Goal: Task Accomplishment & Management: Manage account settings

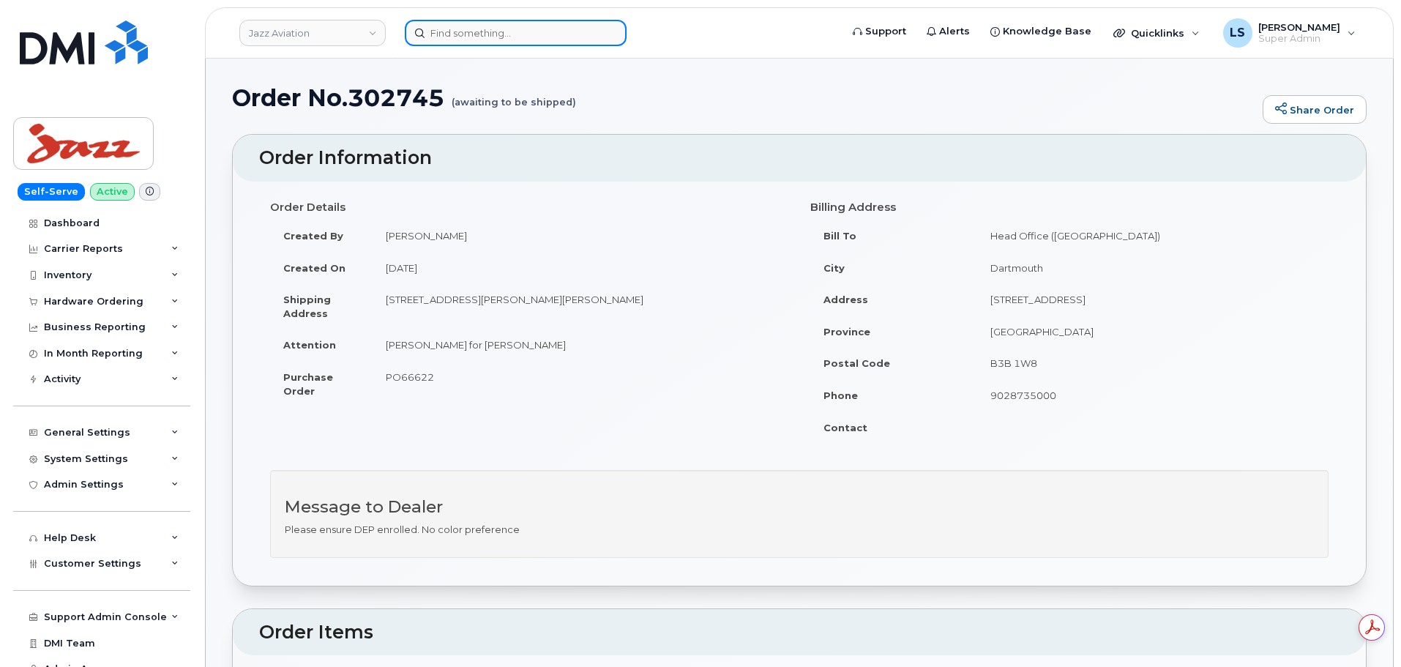
click at [498, 34] on input at bounding box center [516, 33] width 222 height 26
paste input "[EMAIL_ADDRESS][PERSON_NAME][PERSON_NAME][DOMAIN_NAME]"
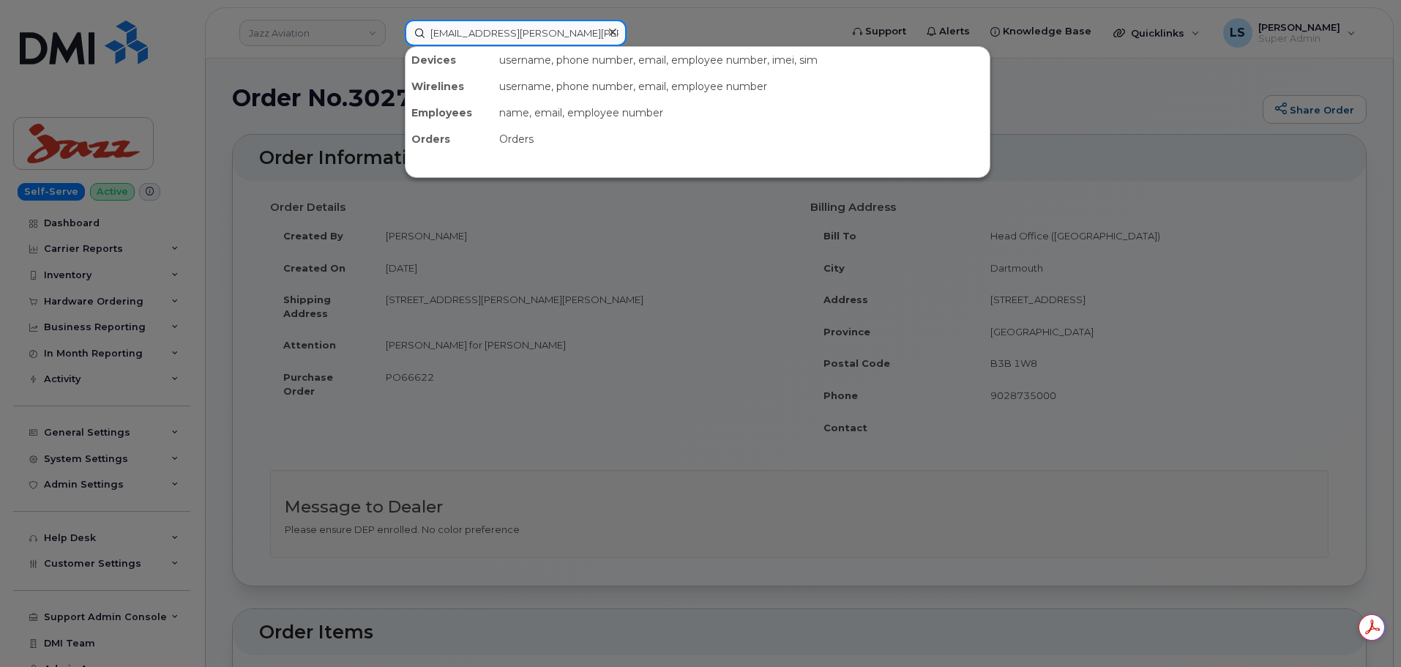
type input "[EMAIL_ADDRESS][PERSON_NAME][PERSON_NAME][DOMAIN_NAME]"
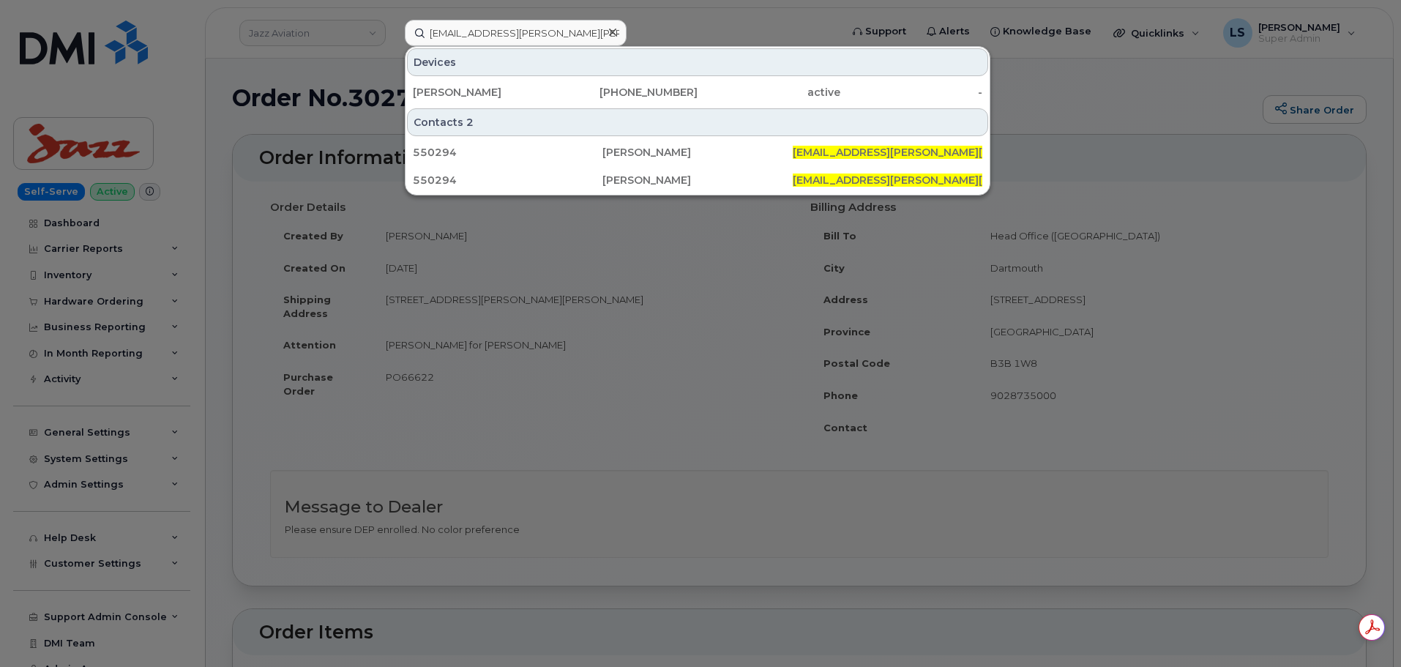
drag, startPoint x: 446, startPoint y: 93, endPoint x: 396, endPoint y: 95, distance: 50.5
click at [446, 93] on div "[PERSON_NAME]" at bounding box center [484, 92] width 143 height 15
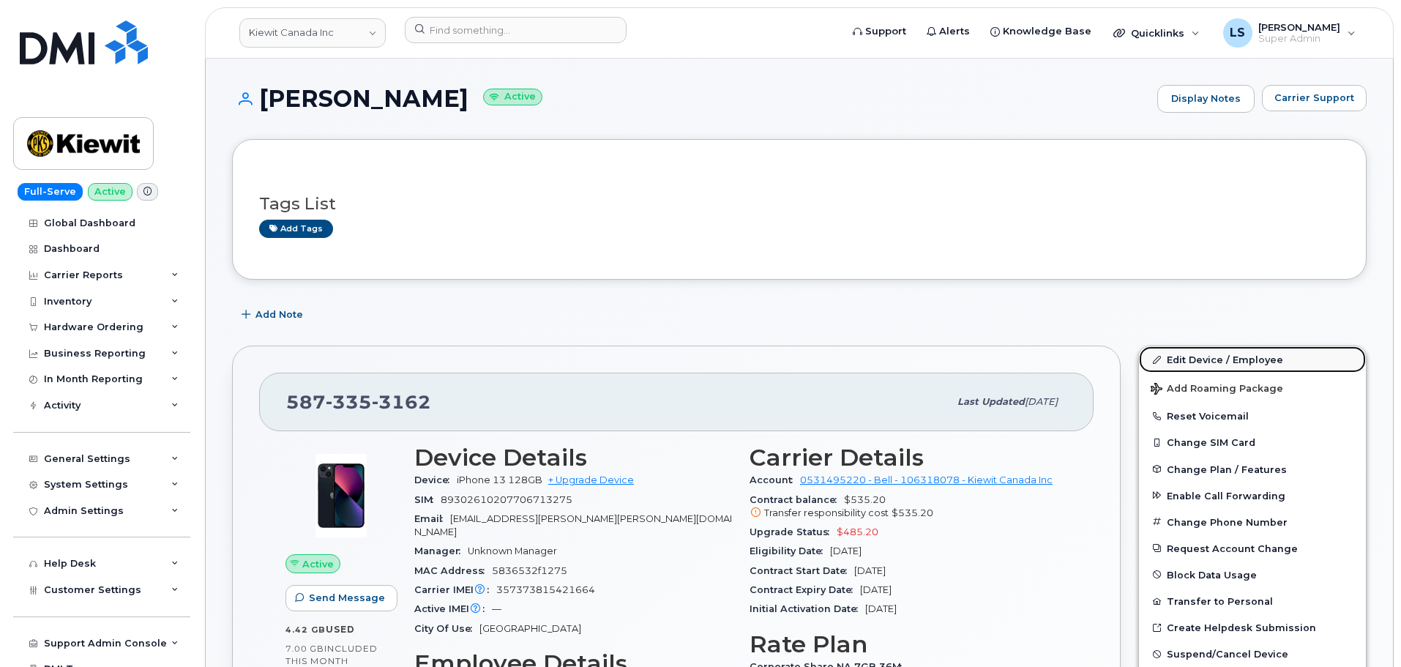
click at [1258, 355] on link "Edit Device / Employee" at bounding box center [1252, 359] width 227 height 26
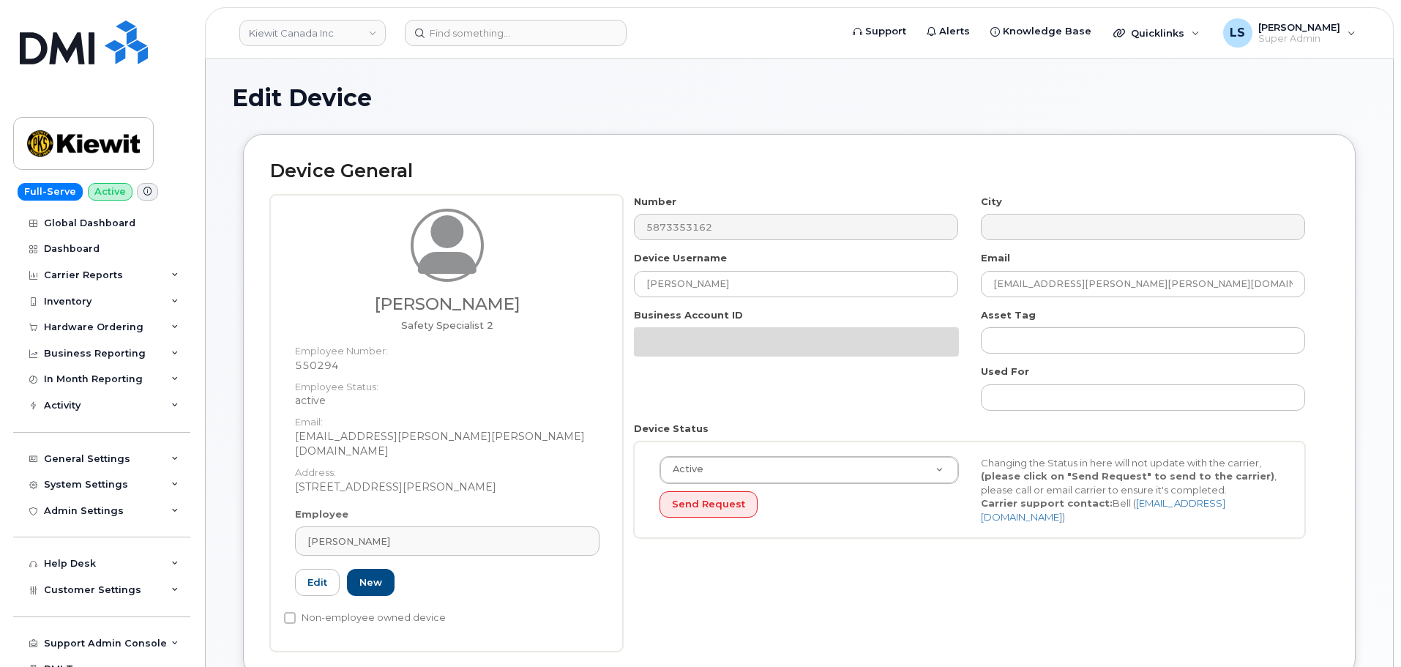
select select "14059"
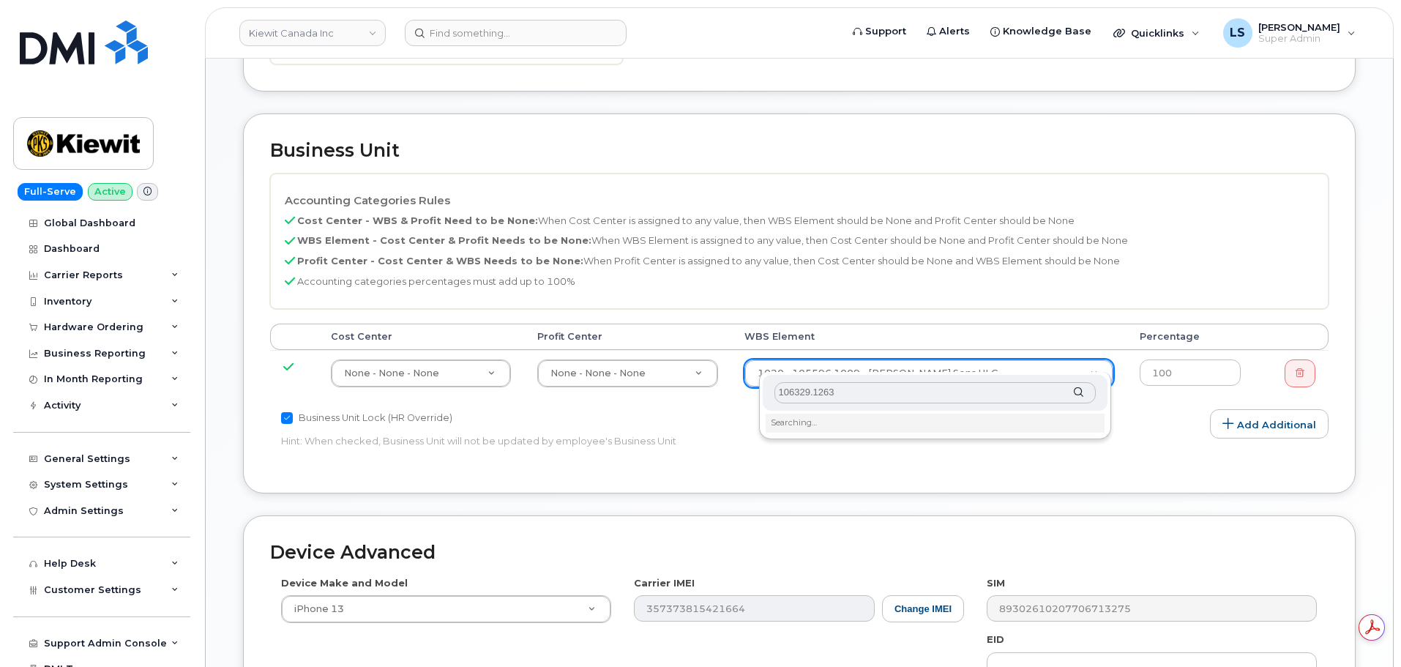
scroll to position [659, 0]
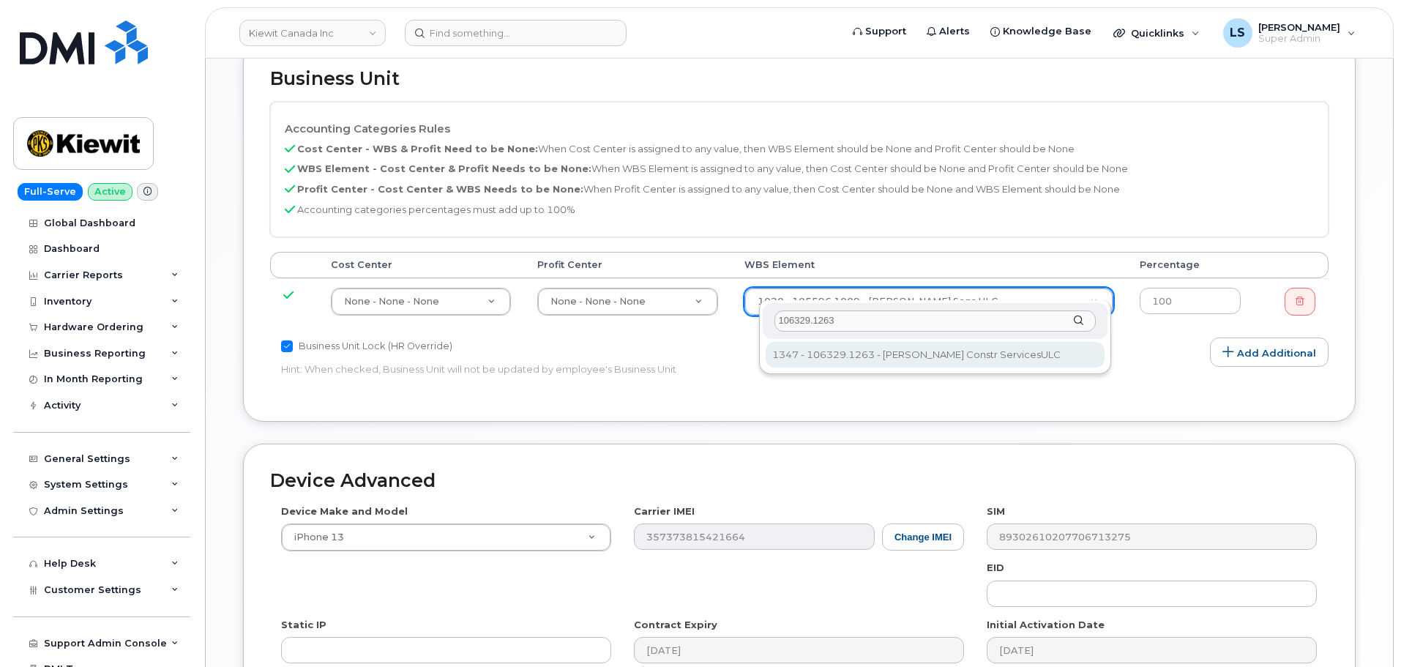
type input "106329.1263"
type input "35626091"
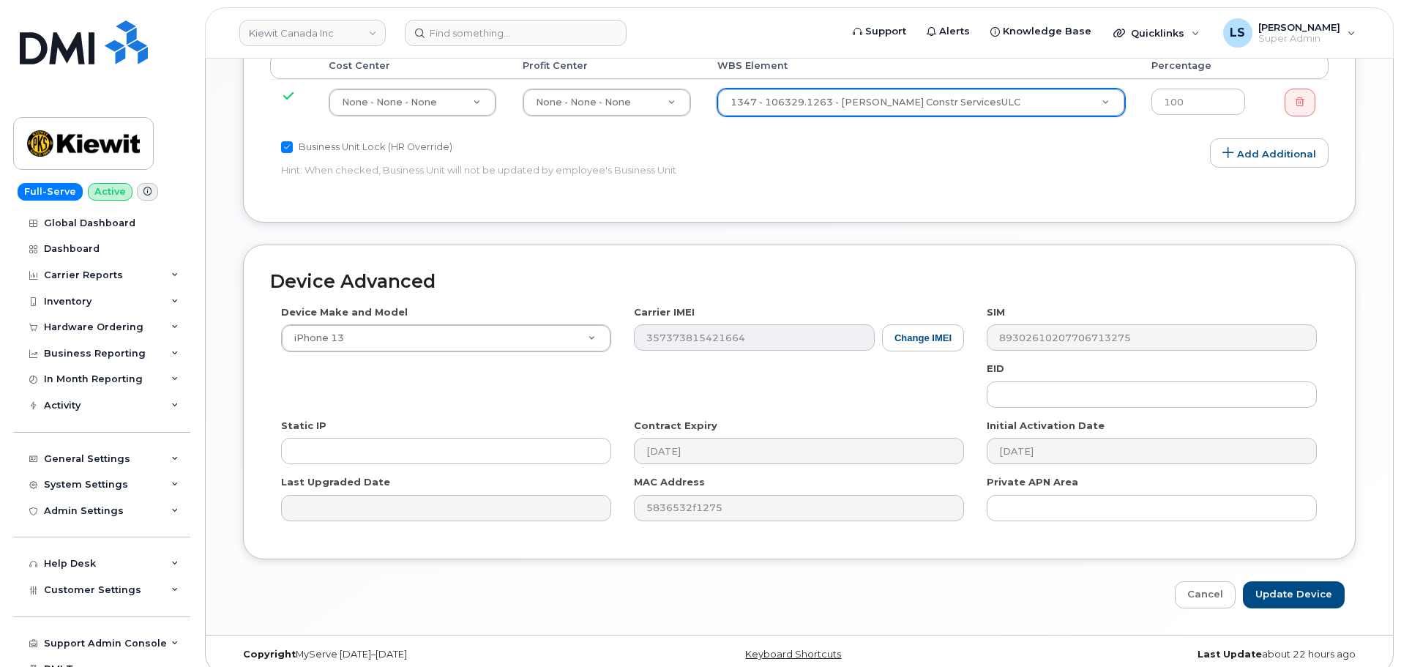
scroll to position [0, 0]
click at [1267, 563] on div "Device Advanced Device Make and Model iPhone 13 Android TCL 502 Watch Apple Wat…" at bounding box center [799, 426] width 1134 height 364
click at [1270, 581] on input "Update Device" at bounding box center [1293, 594] width 102 height 27
type input "Saving..."
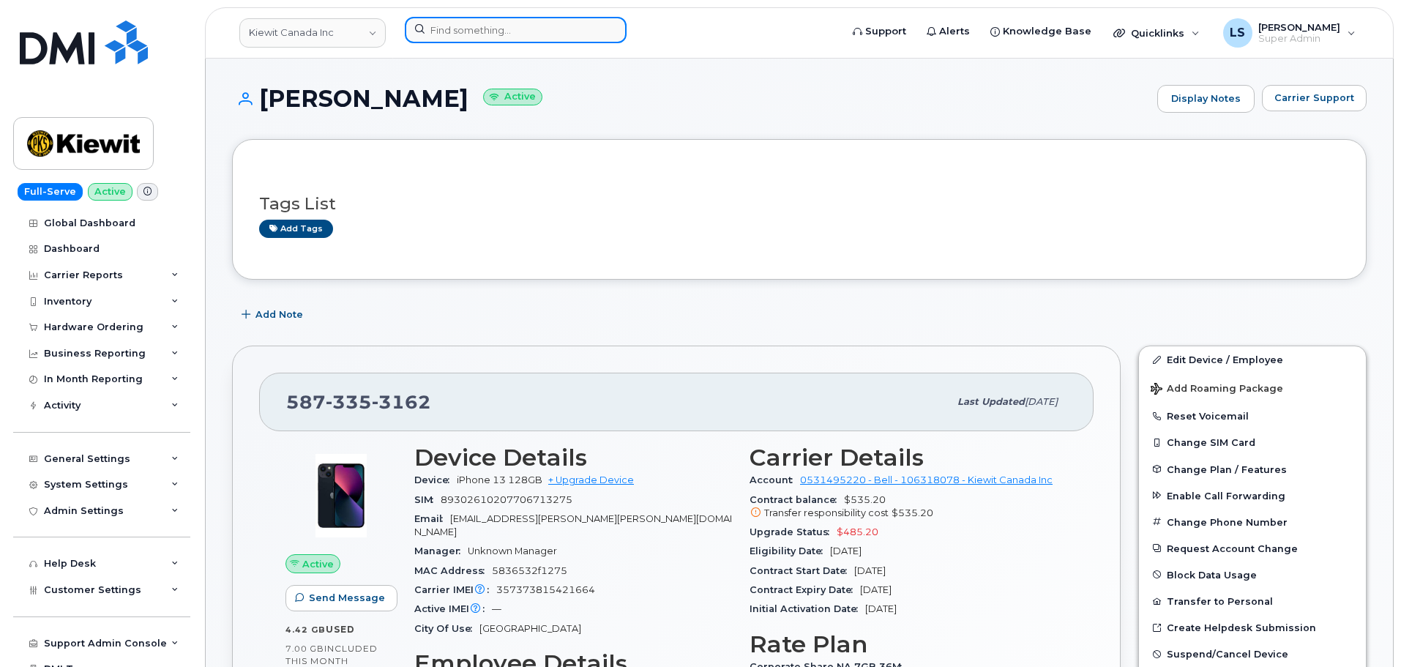
click at [574, 18] on input at bounding box center [516, 30] width 222 height 26
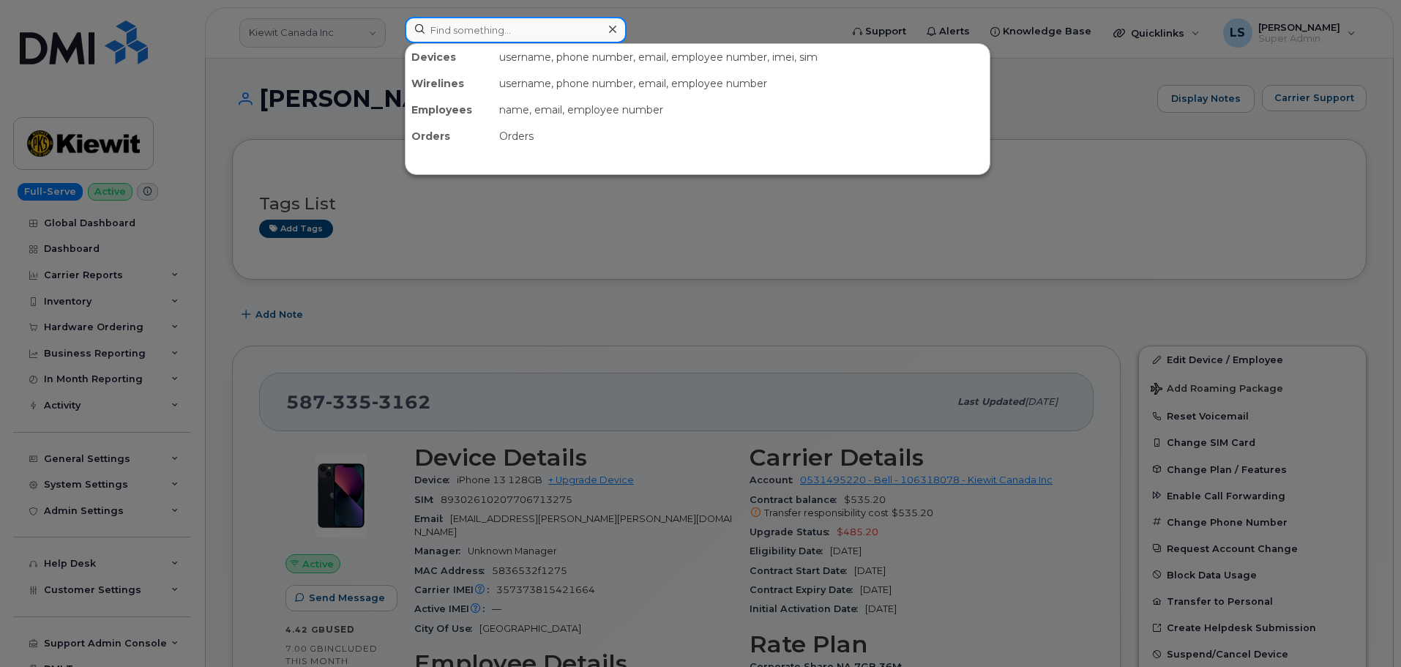
paste input "SCOTT.GREGORY@KIEWIT.COM"
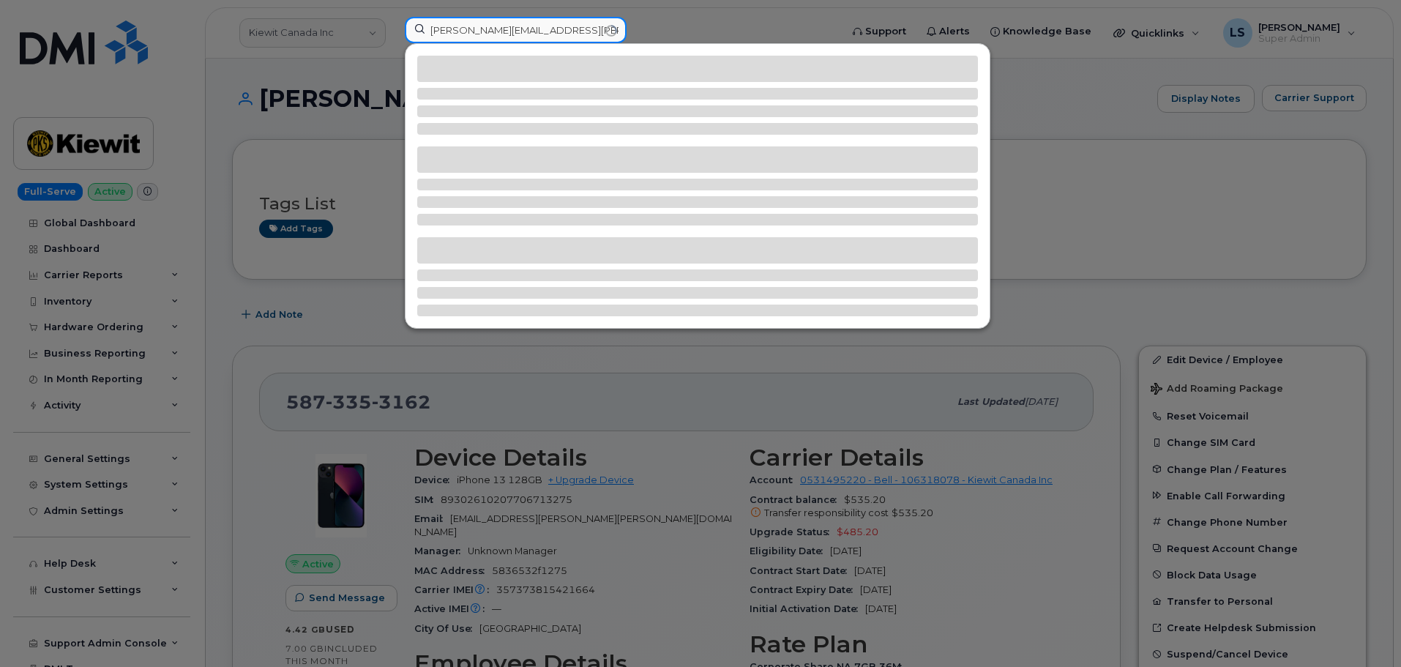
type input "SCOTT.GREGORY@KIEWIT.COM"
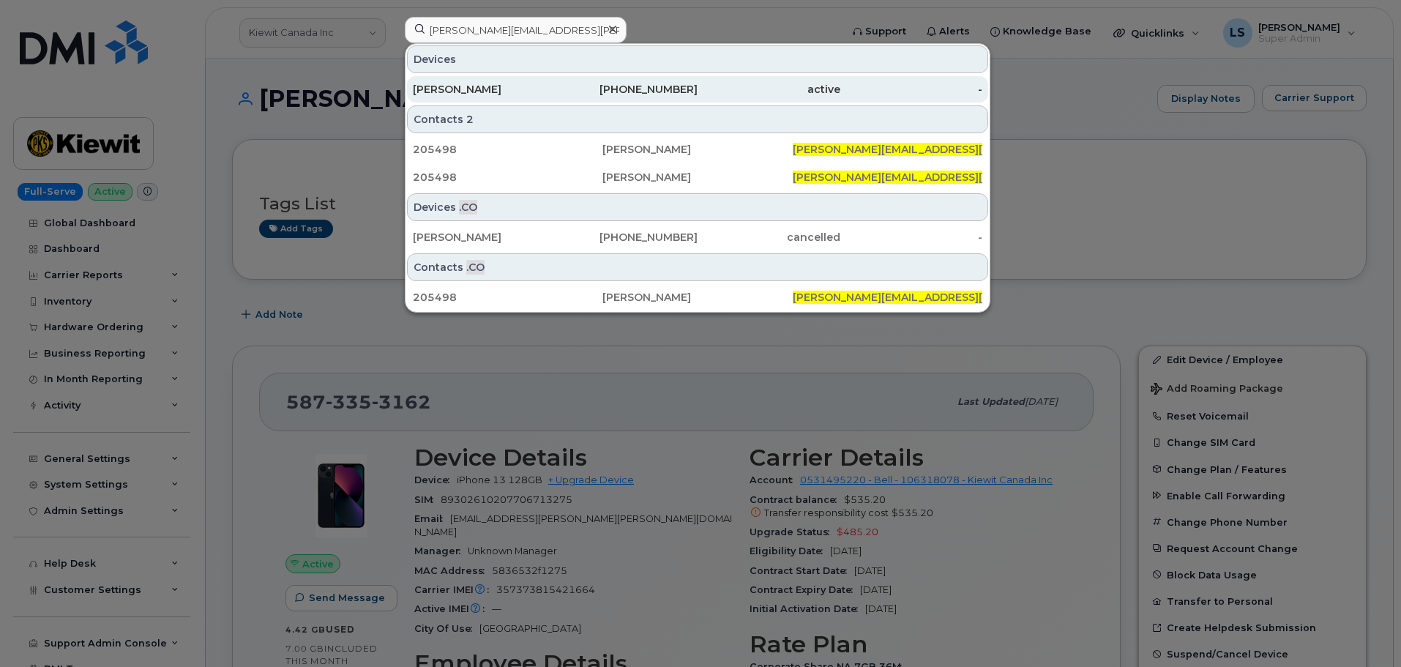
drag, startPoint x: 503, startPoint y: 90, endPoint x: 496, endPoint y: 91, distance: 7.5
click at [503, 89] on div "[PERSON_NAME]" at bounding box center [484, 89] width 143 height 15
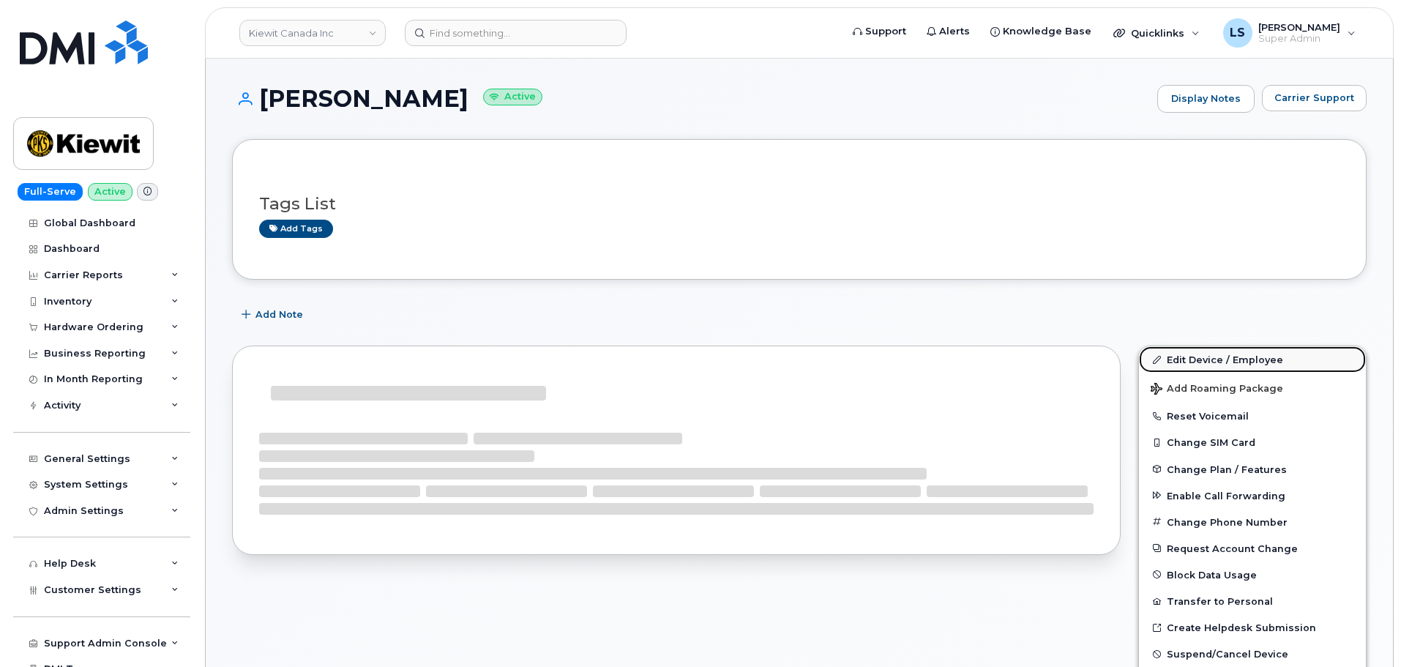
click at [1191, 361] on link "Edit Device / Employee" at bounding box center [1252, 359] width 227 height 26
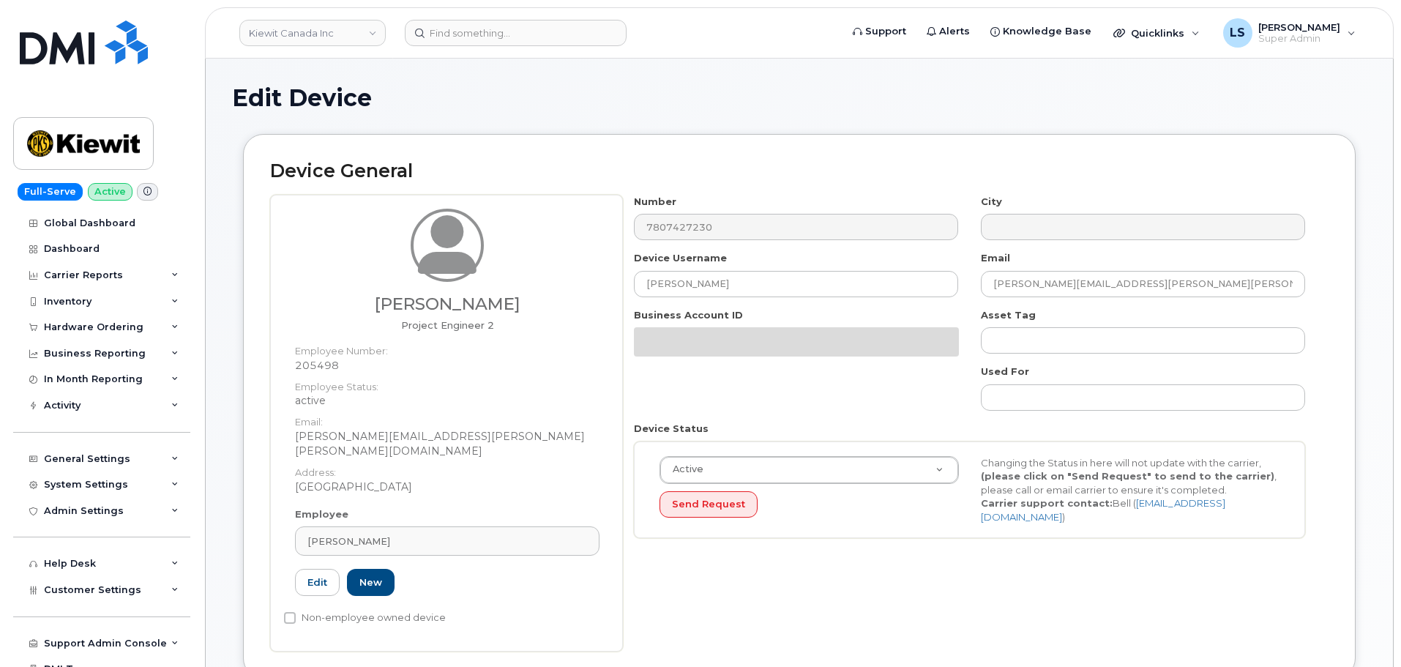
select select "14059"
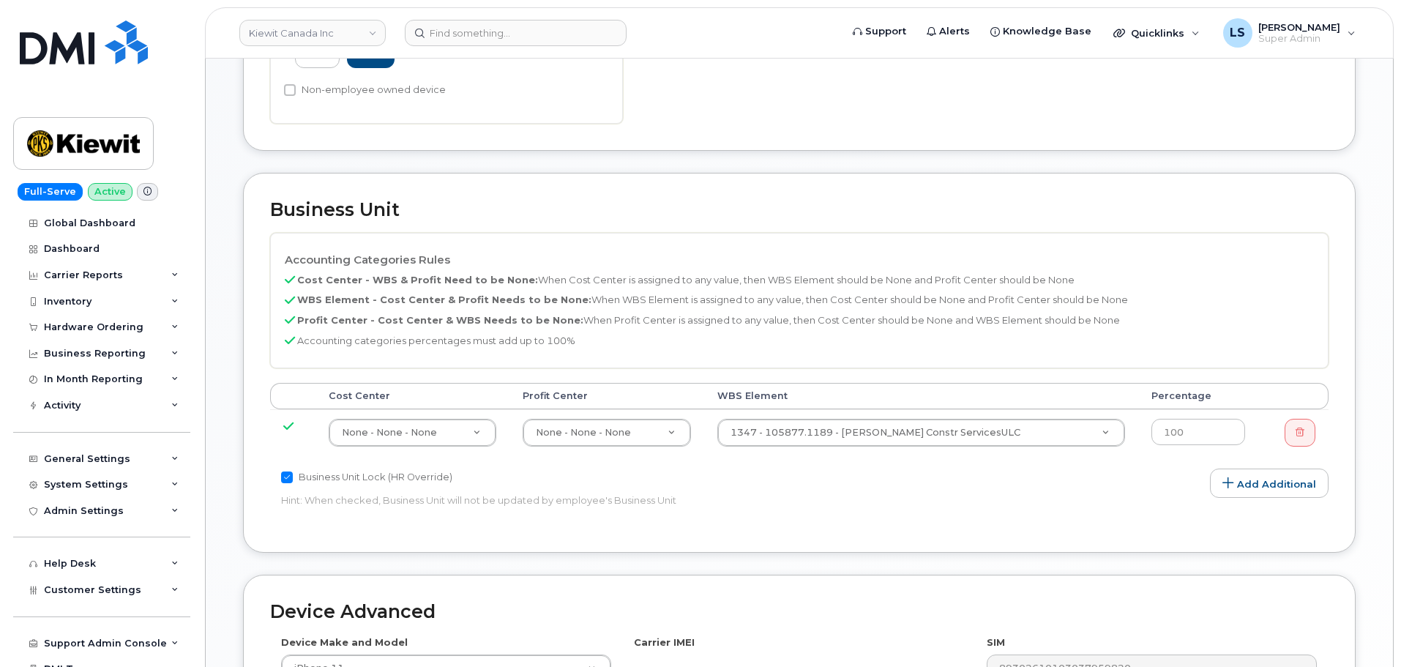
scroll to position [585, 0]
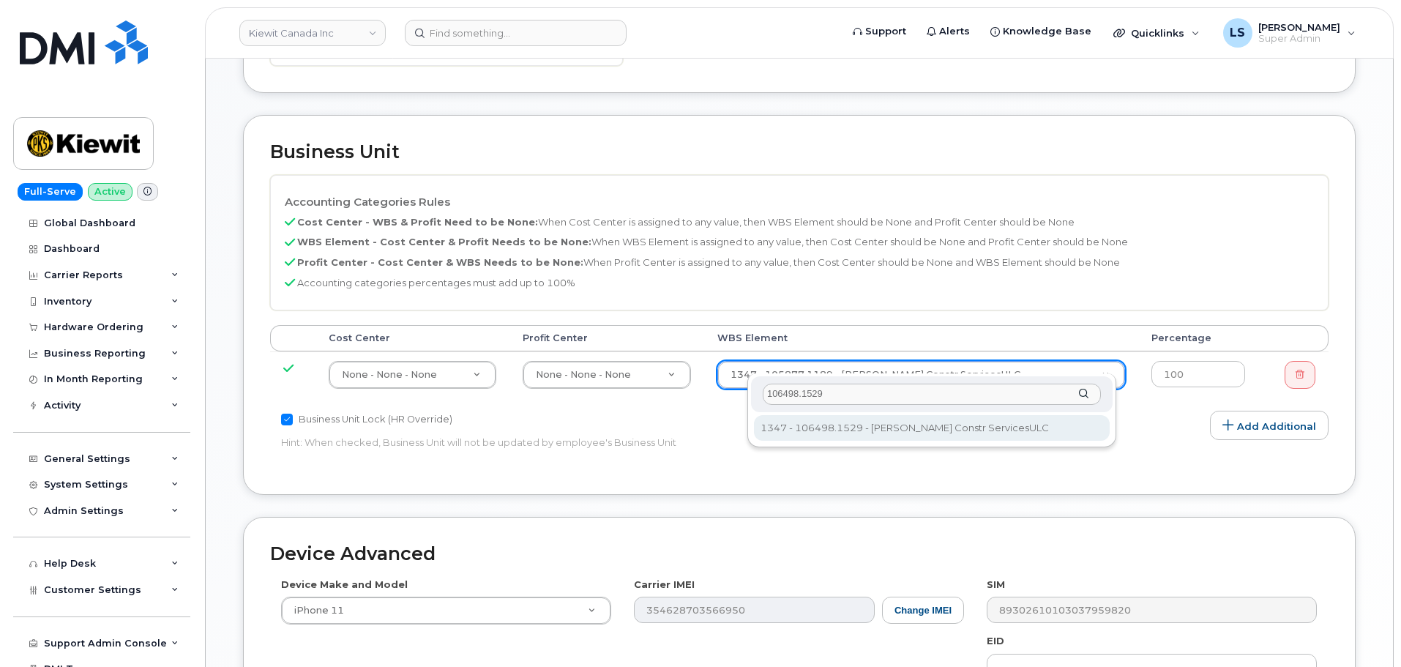
type input "106498.1529"
type input "36009333"
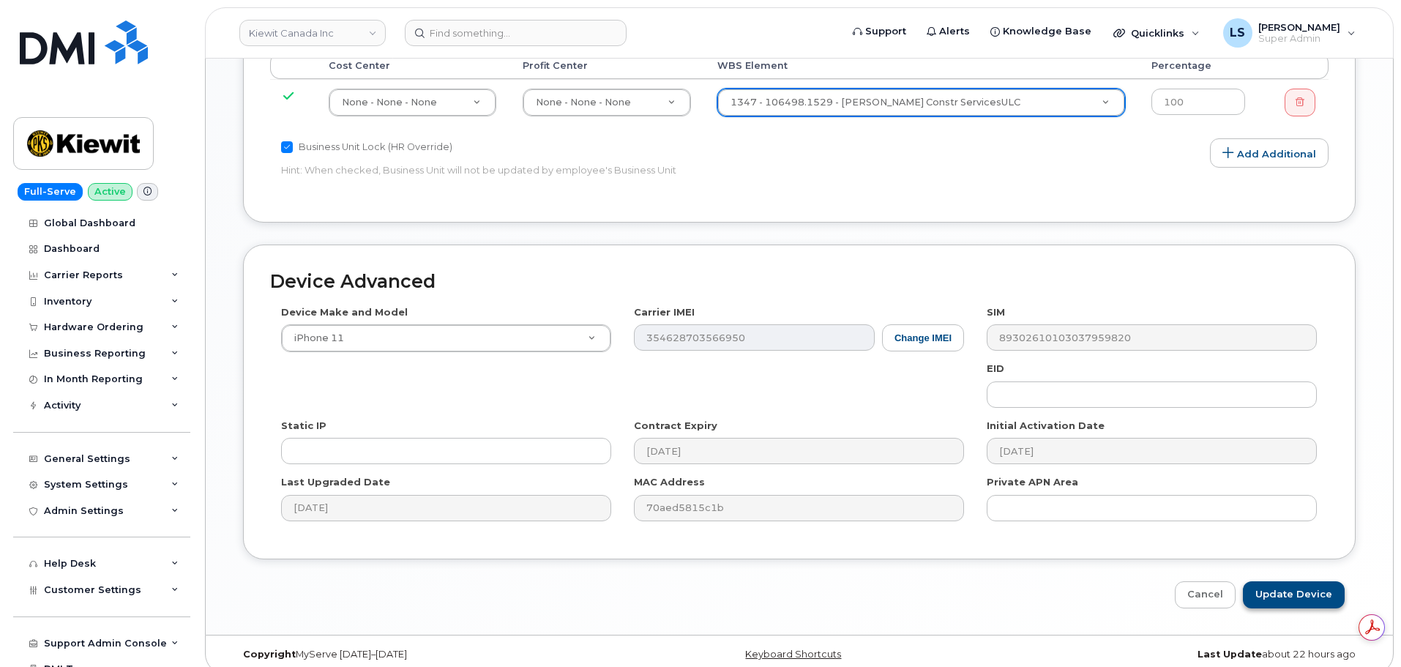
scroll to position [0, 0]
drag, startPoint x: 1308, startPoint y: 572, endPoint x: 34, endPoint y: 493, distance: 1277.1
click at [1308, 581] on input "Update Device" at bounding box center [1293, 594] width 102 height 27
type input "Saving..."
